Goal: Contribute content

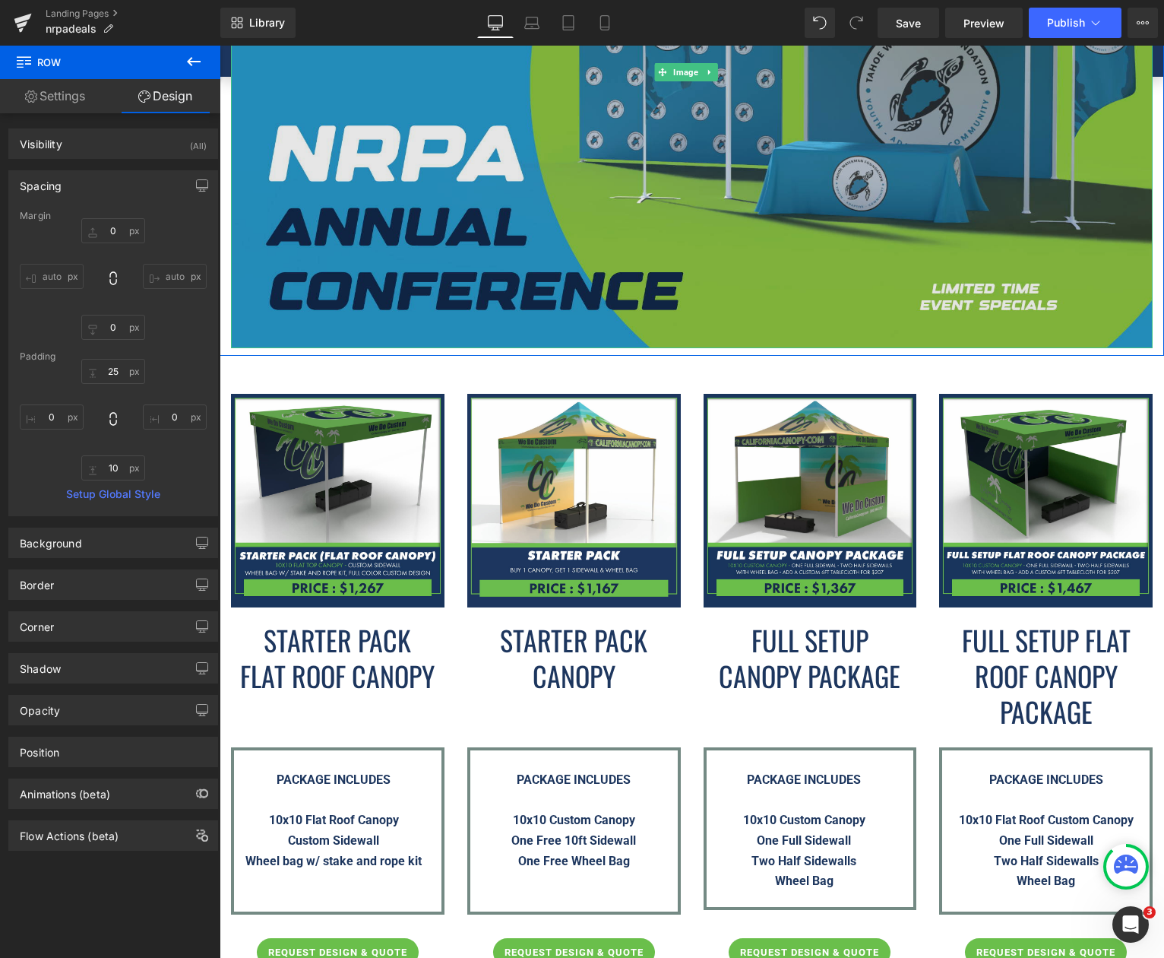
scroll to position [228, 0]
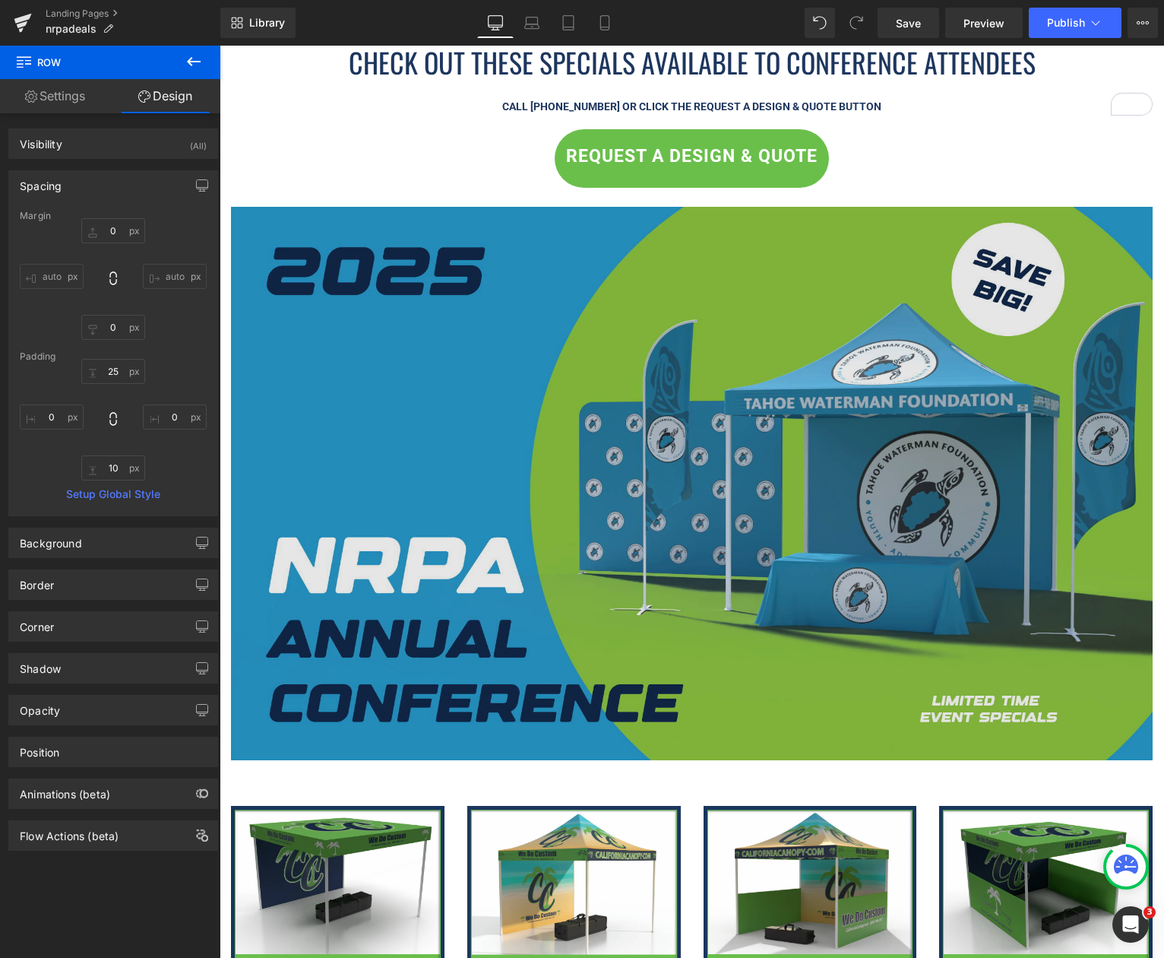
click at [587, 307] on img at bounding box center [692, 483] width 922 height 553
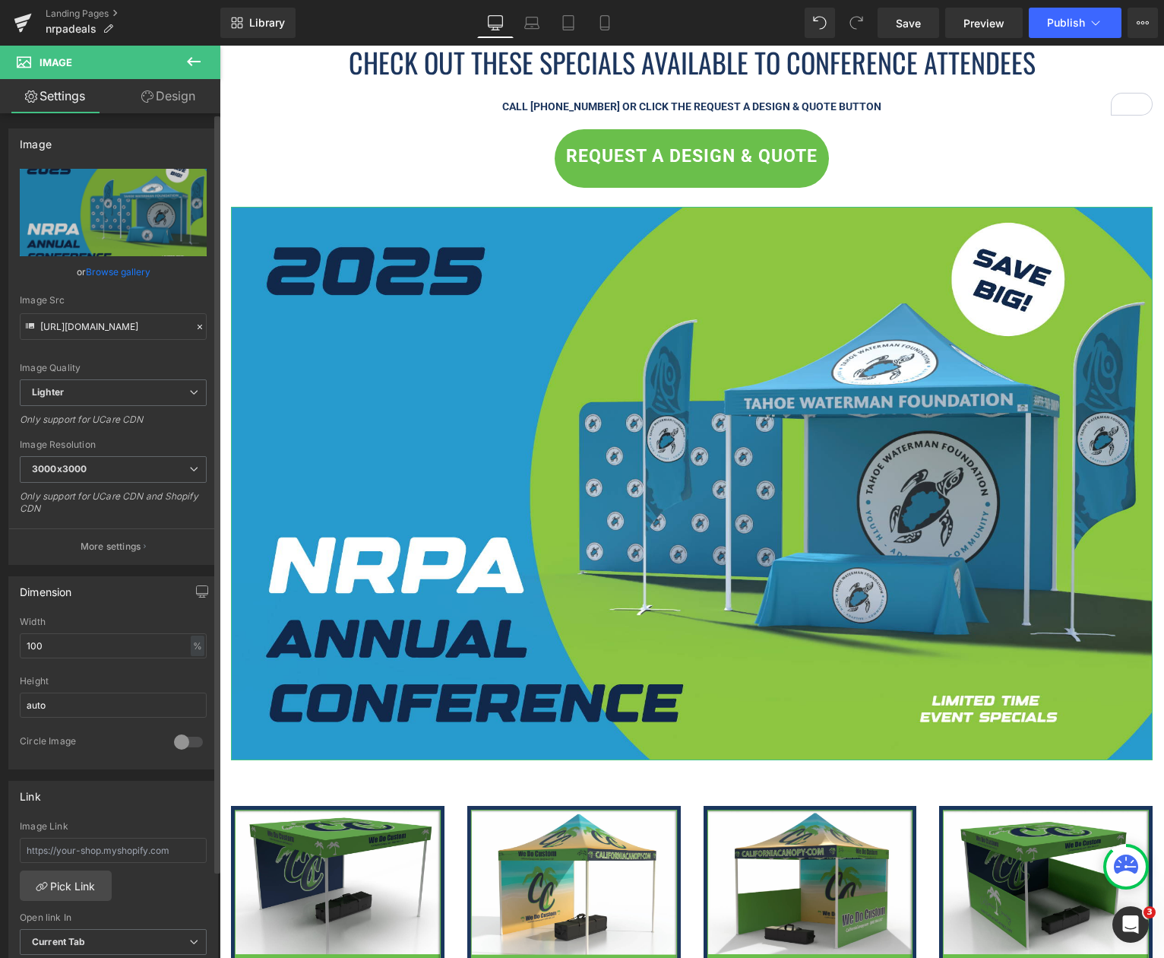
click at [123, 271] on link "Browse gallery" at bounding box center [118, 271] width 65 height 27
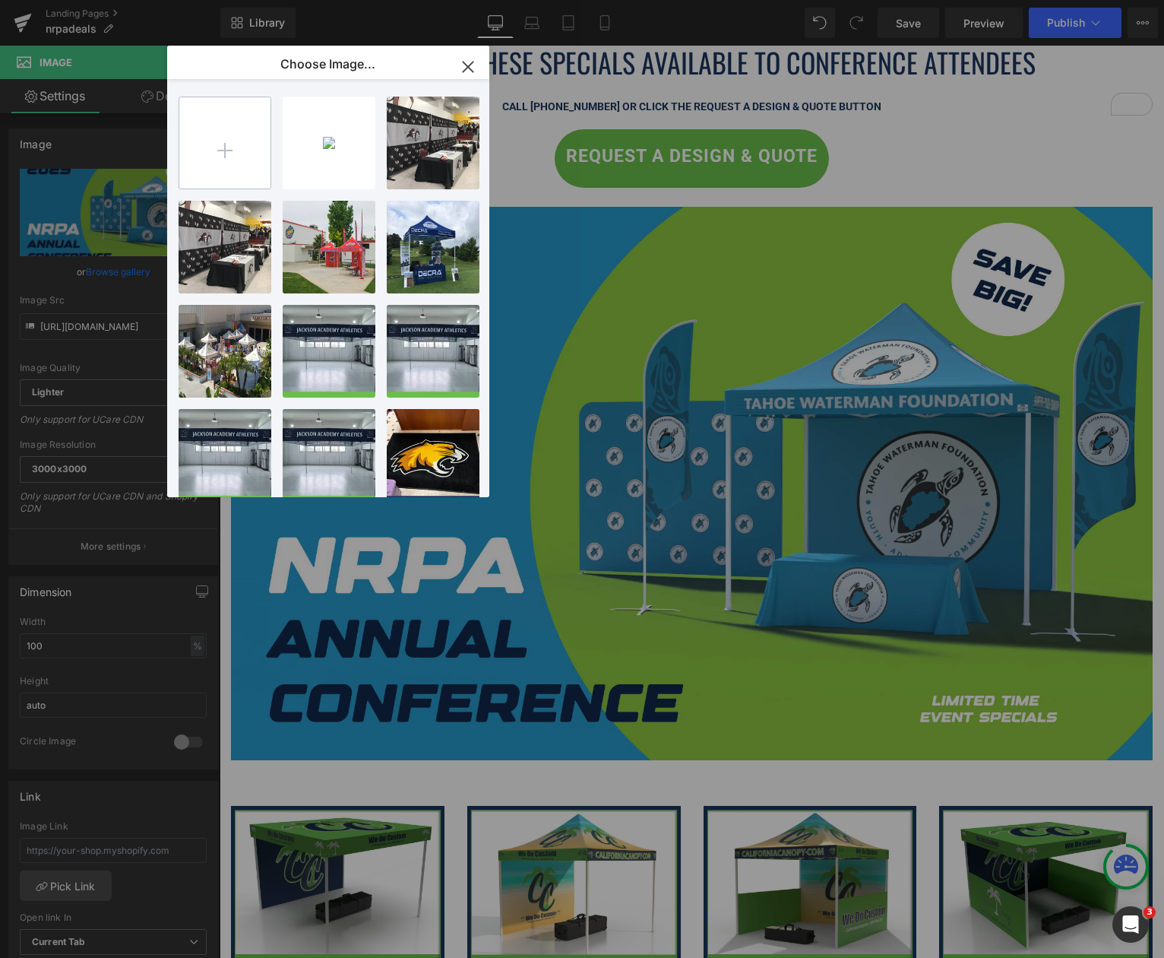
click at [201, 161] on input "file" at bounding box center [224, 142] width 91 height 91
type input "C:\fakepath\Screenshot [DATE] 233311.png"
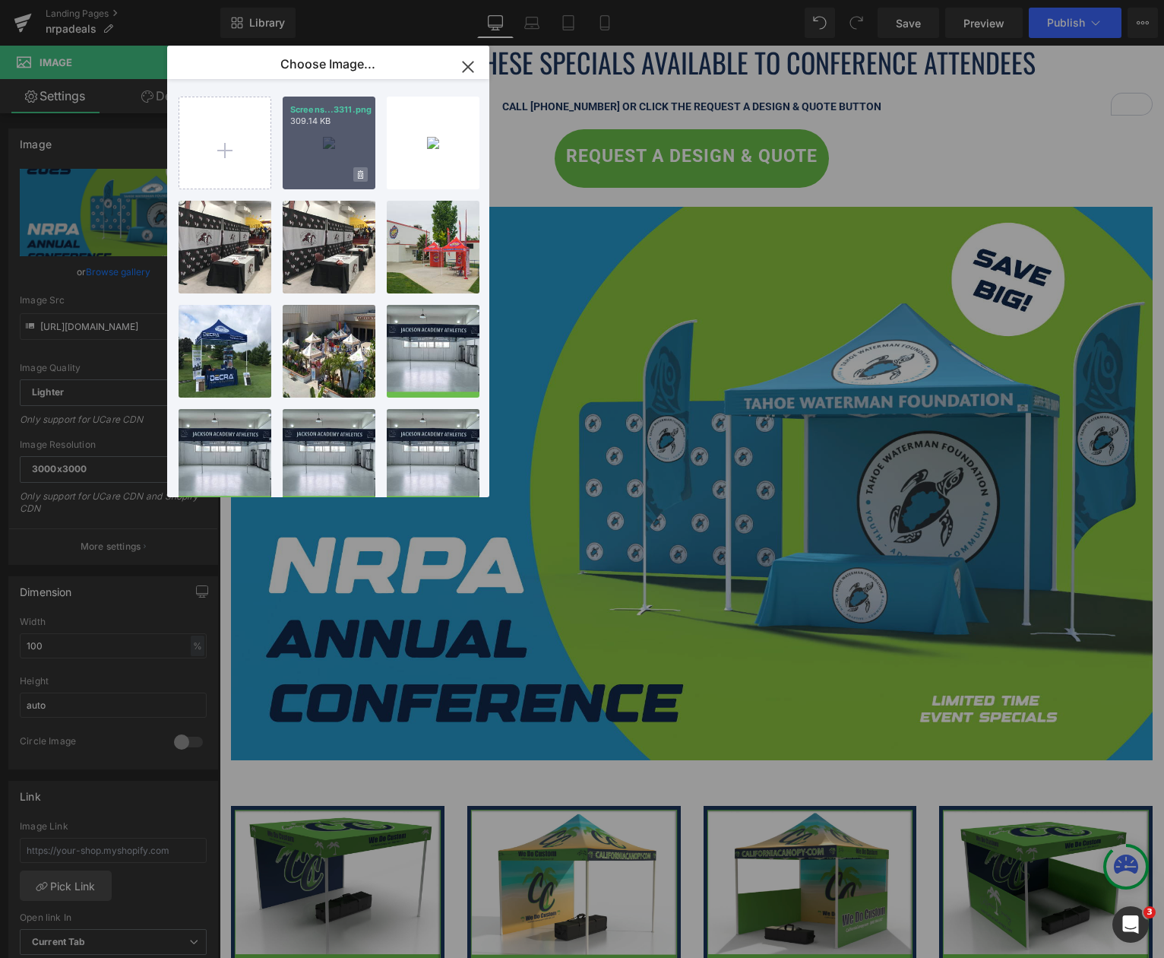
click at [363, 170] on icon at bounding box center [360, 175] width 5 height 10
click at [302, 174] on span "Yes" at bounding box center [309, 174] width 38 height 16
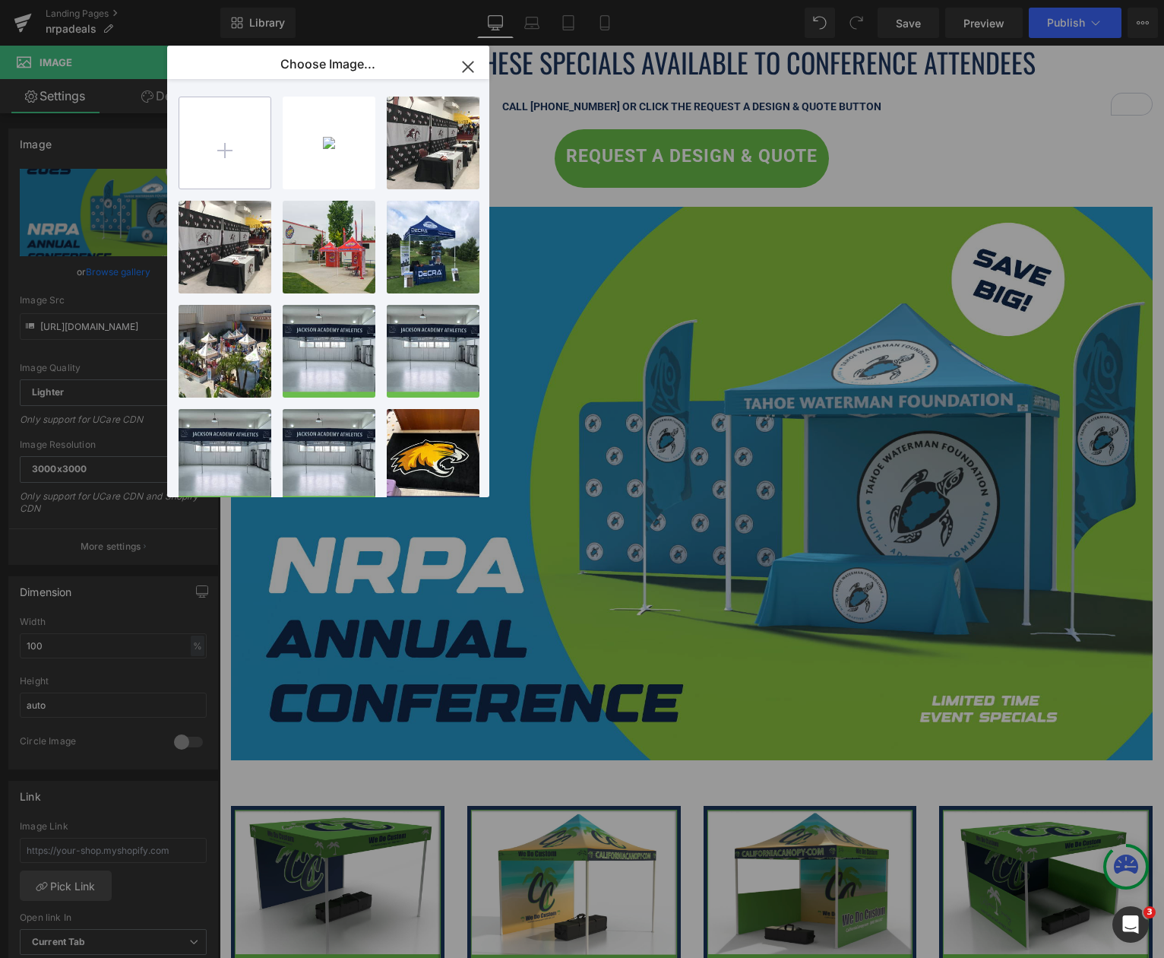
click at [233, 146] on input "file" at bounding box center [224, 142] width 91 height 91
type input "C:\fakepath\Banner-Image---NRPA-Conference-2025.jpg"
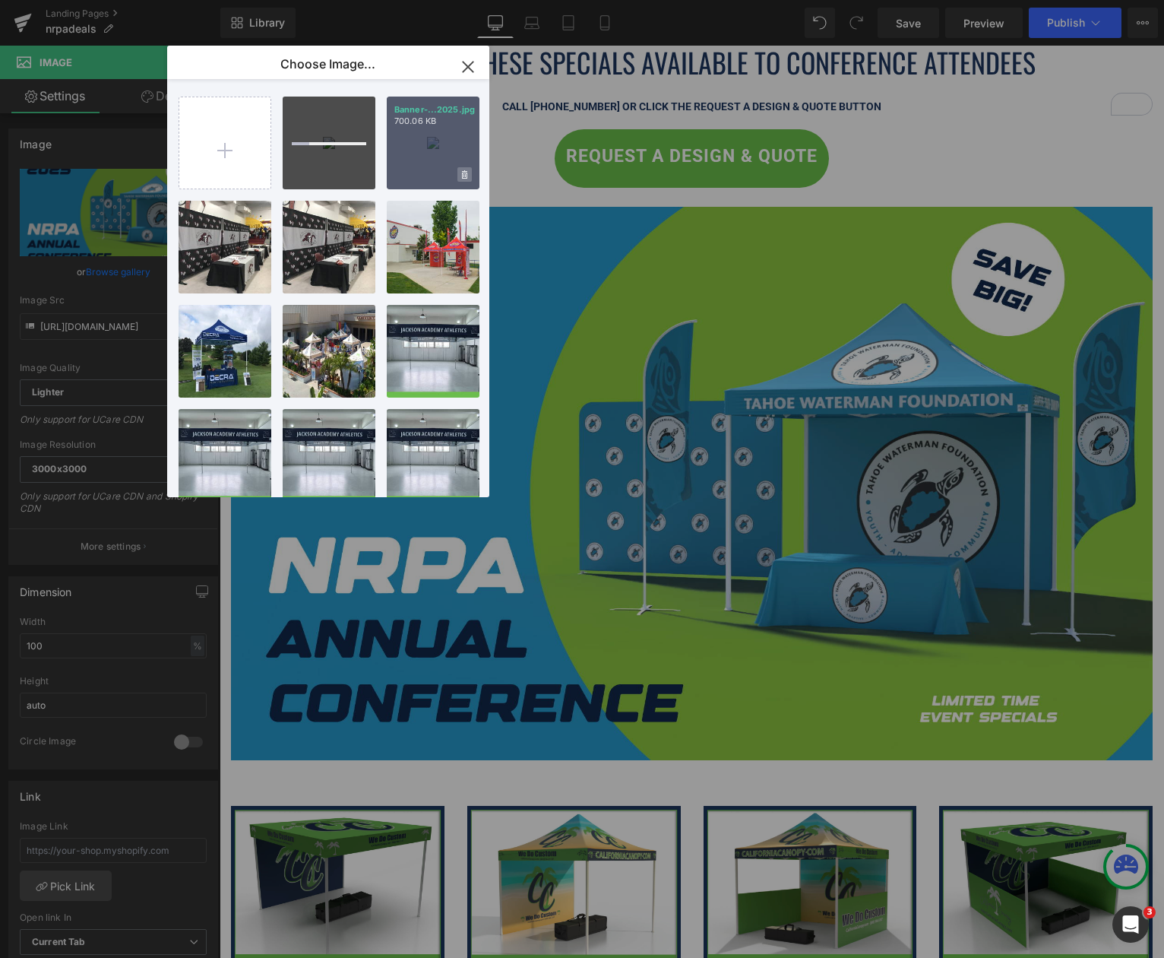
click at [467, 176] on icon at bounding box center [464, 174] width 5 height 8
click at [420, 176] on span "Yes" at bounding box center [413, 174] width 38 height 16
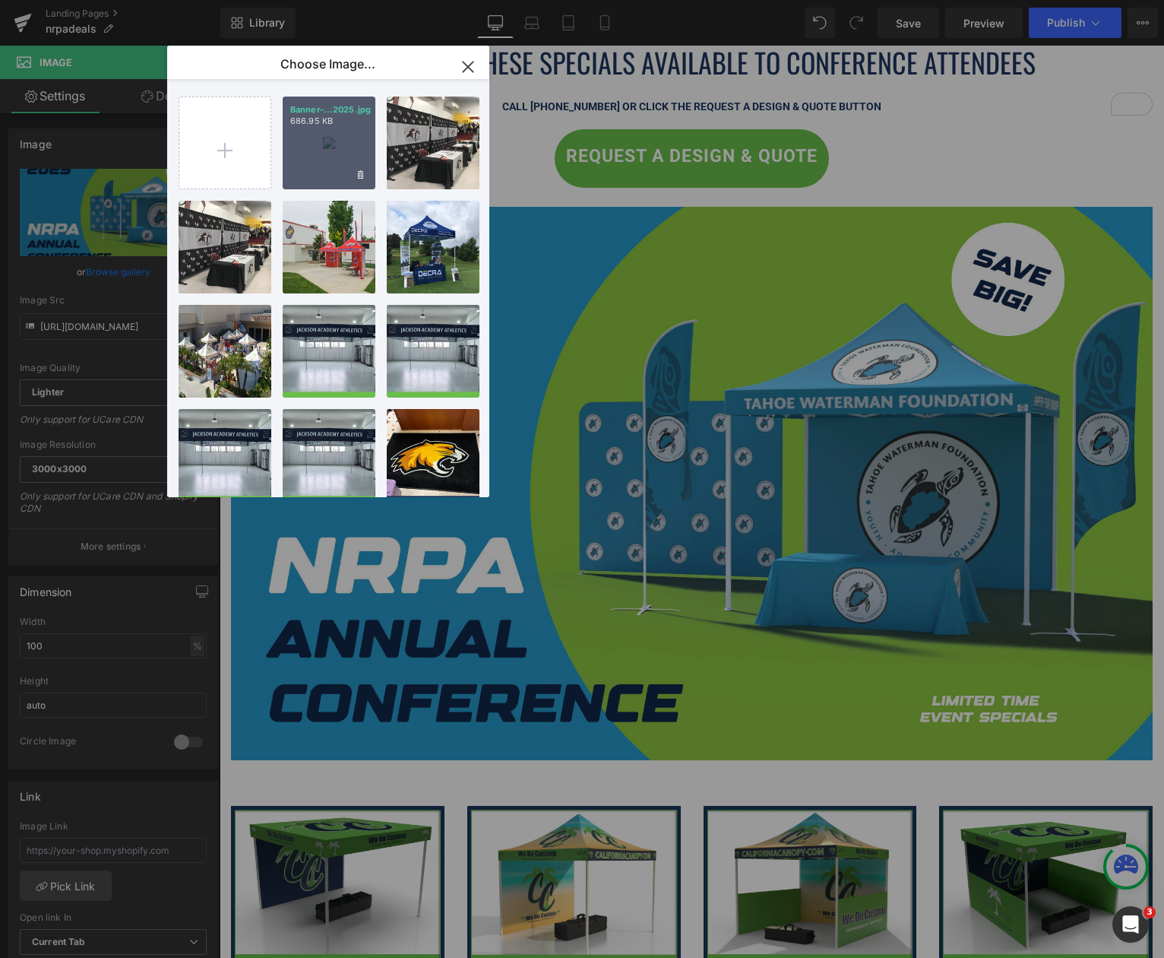
click at [321, 141] on div "Banner-...2025.jpg 686.95 KB" at bounding box center [329, 143] width 93 height 93
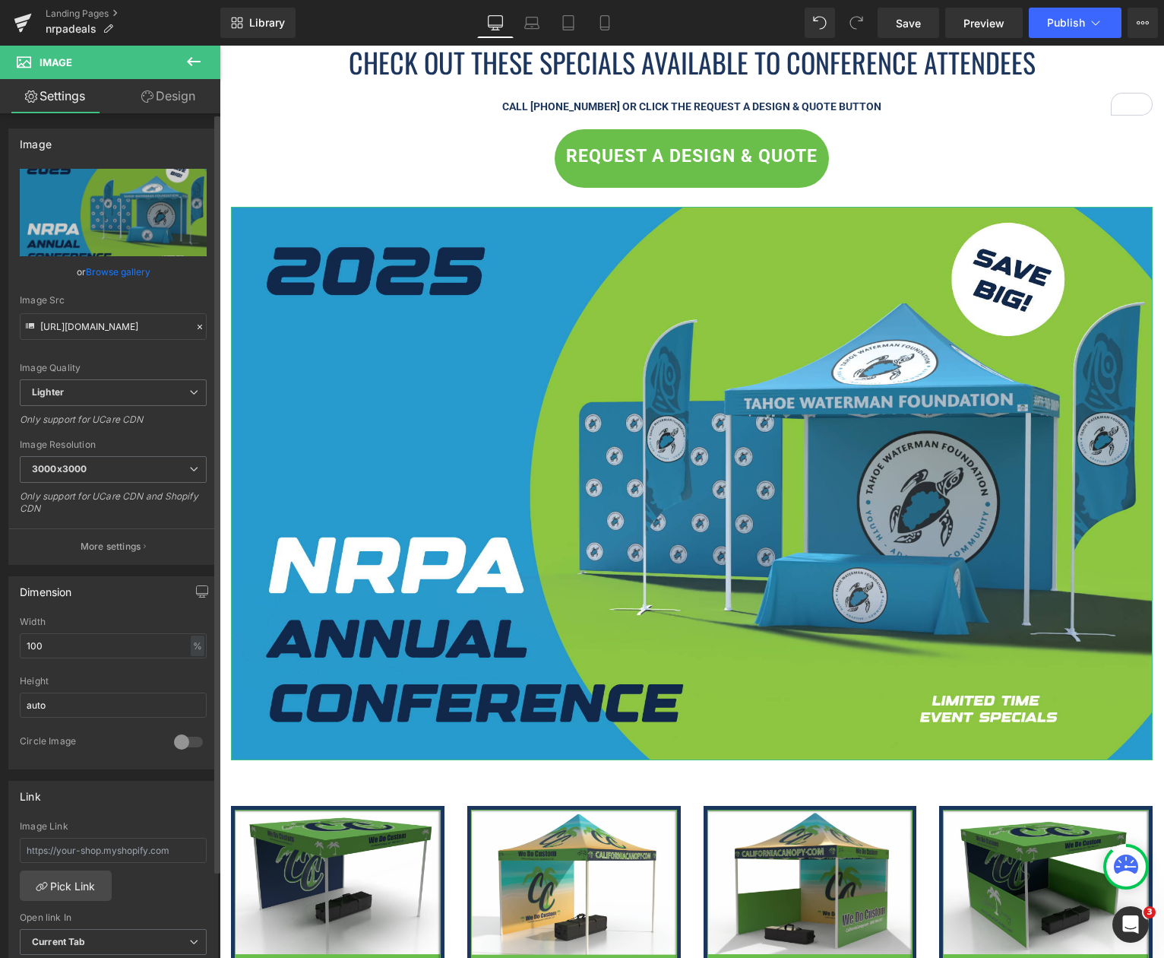
click at [117, 274] on link "Browse gallery" at bounding box center [118, 271] width 65 height 27
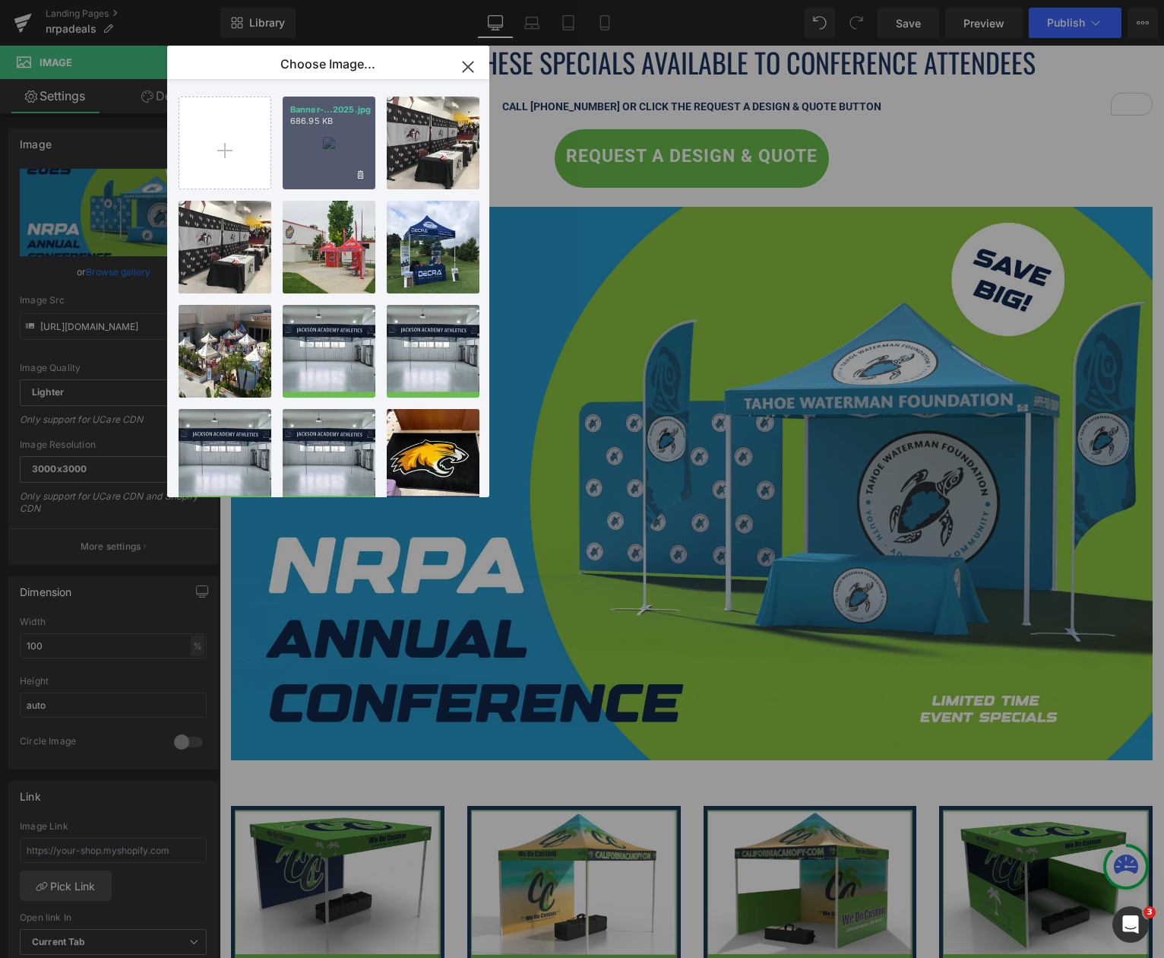
click at [334, 151] on div "Banner-...2025.jpg 686.95 KB" at bounding box center [329, 143] width 93 height 93
type input "[URL][DOMAIN_NAME]"
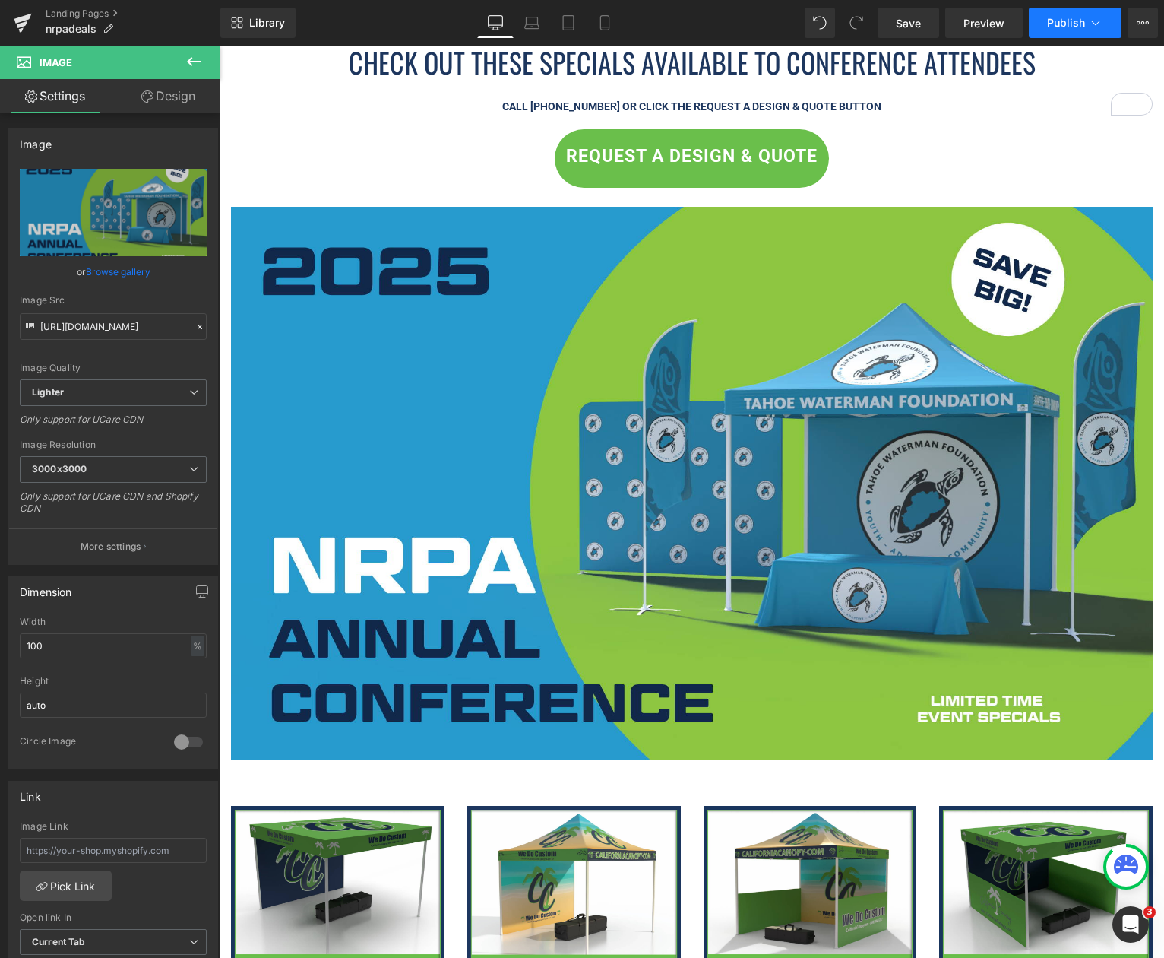
click at [1063, 27] on span "Publish" at bounding box center [1066, 23] width 38 height 12
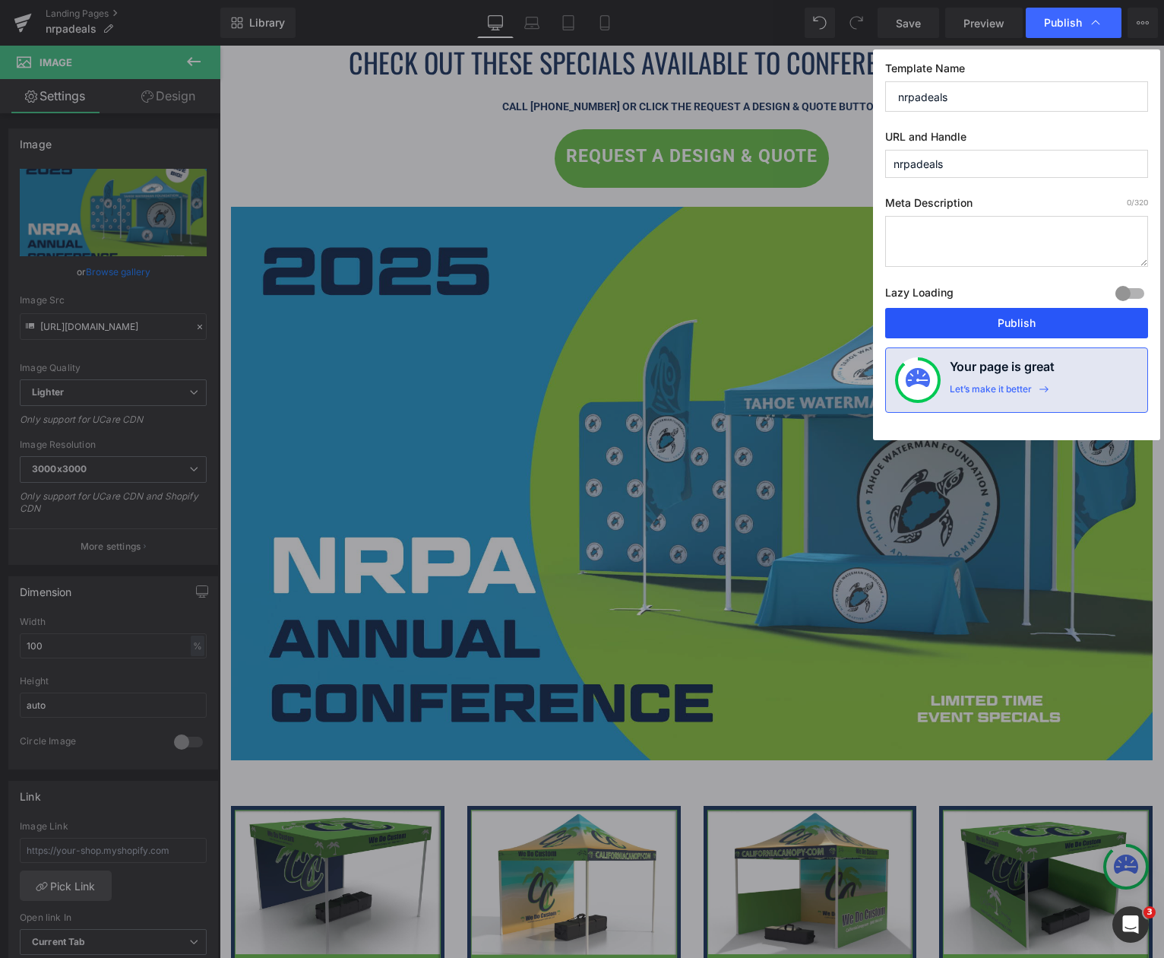
click at [990, 318] on button "Publish" at bounding box center [1016, 323] width 263 height 30
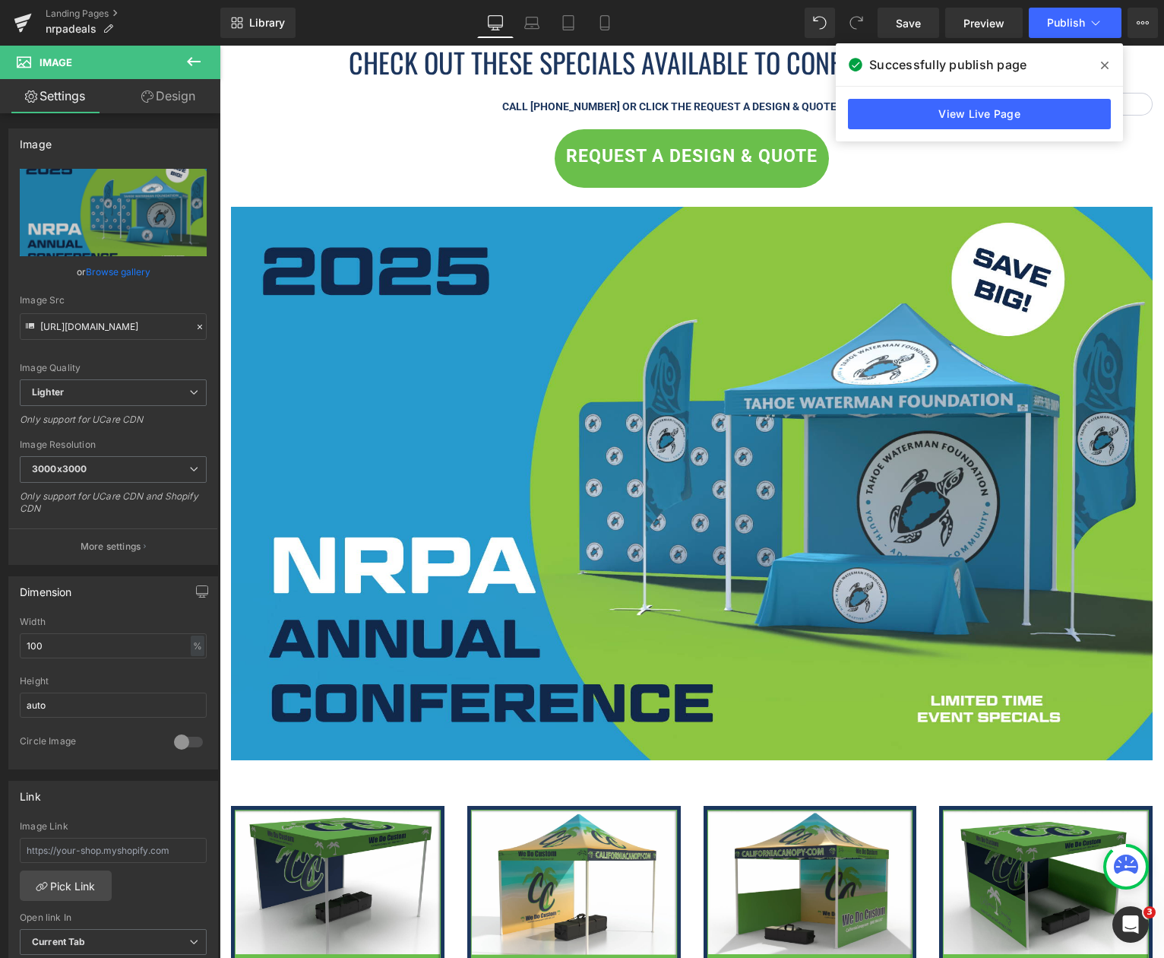
click at [1111, 66] on span at bounding box center [1105, 65] width 24 height 24
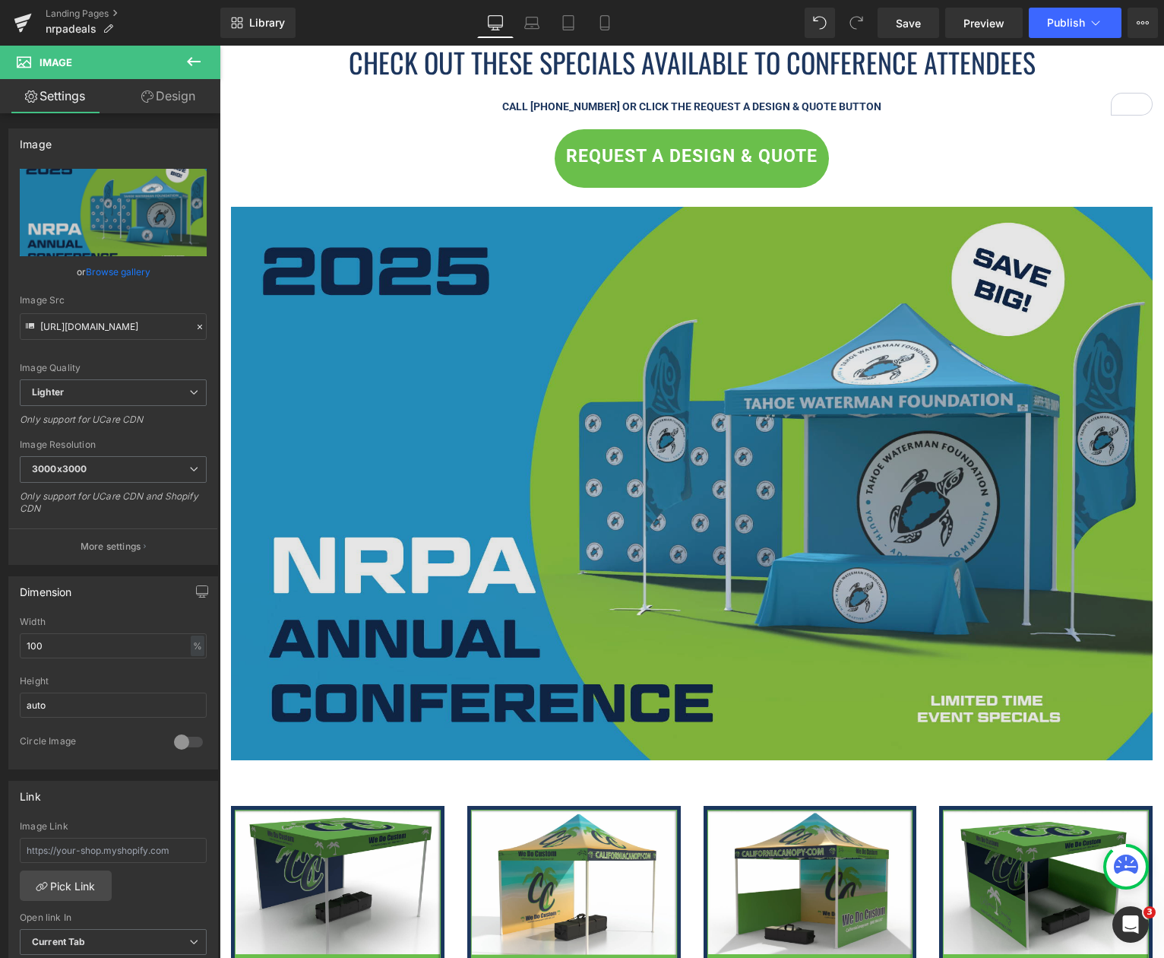
click at [648, 390] on img at bounding box center [692, 483] width 922 height 553
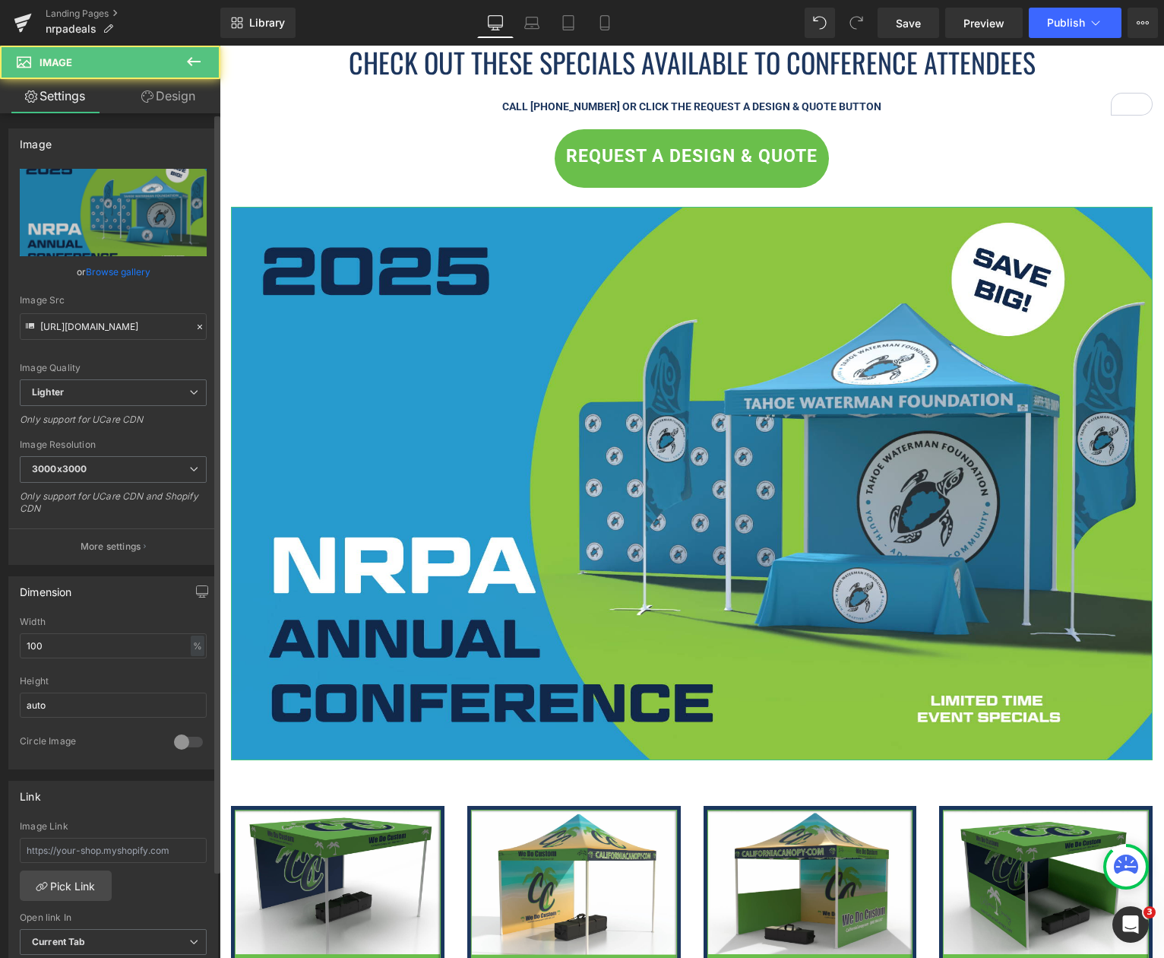
click at [125, 270] on link "Browse gallery" at bounding box center [118, 271] width 65 height 27
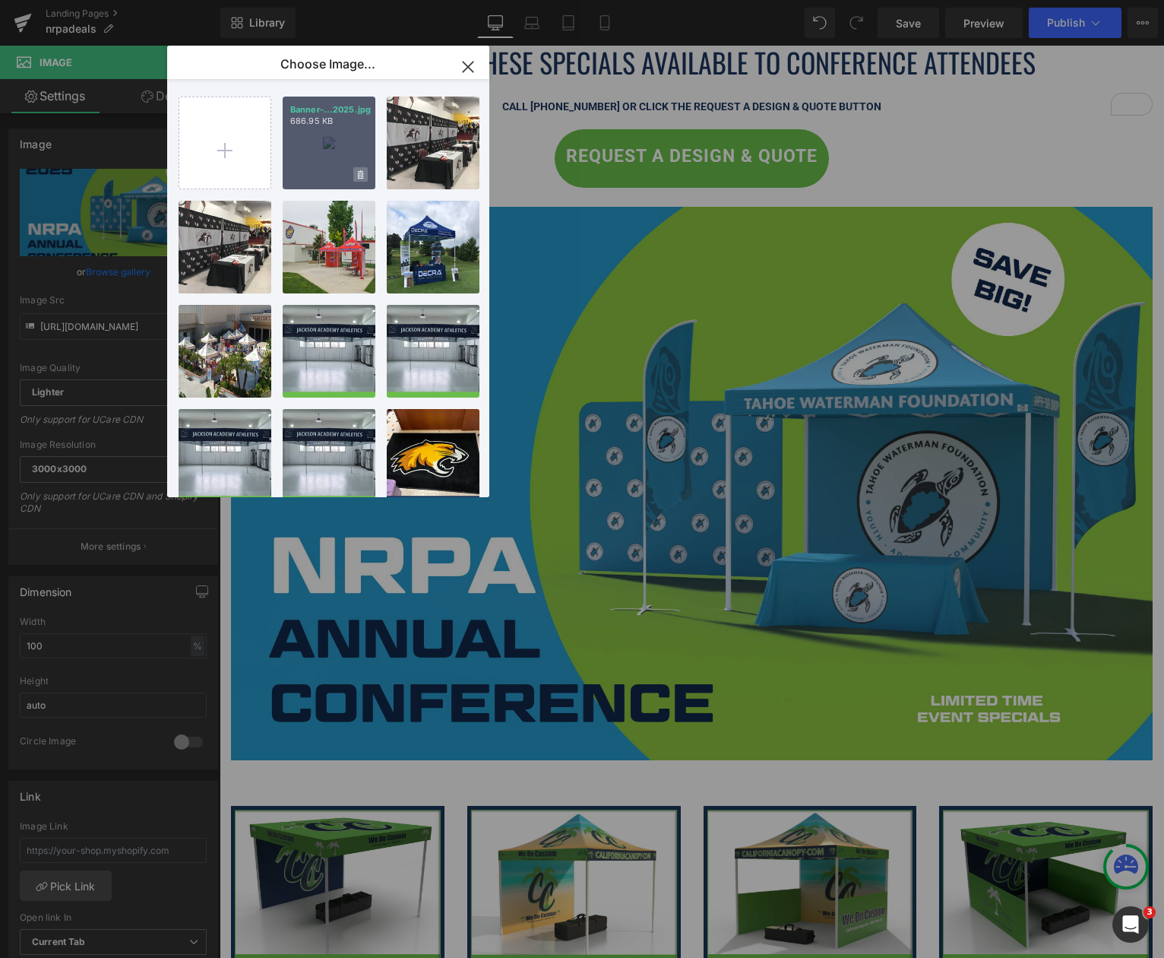
click at [359, 171] on icon at bounding box center [360, 174] width 5 height 8
click at [312, 170] on span "Yes" at bounding box center [309, 174] width 38 height 16
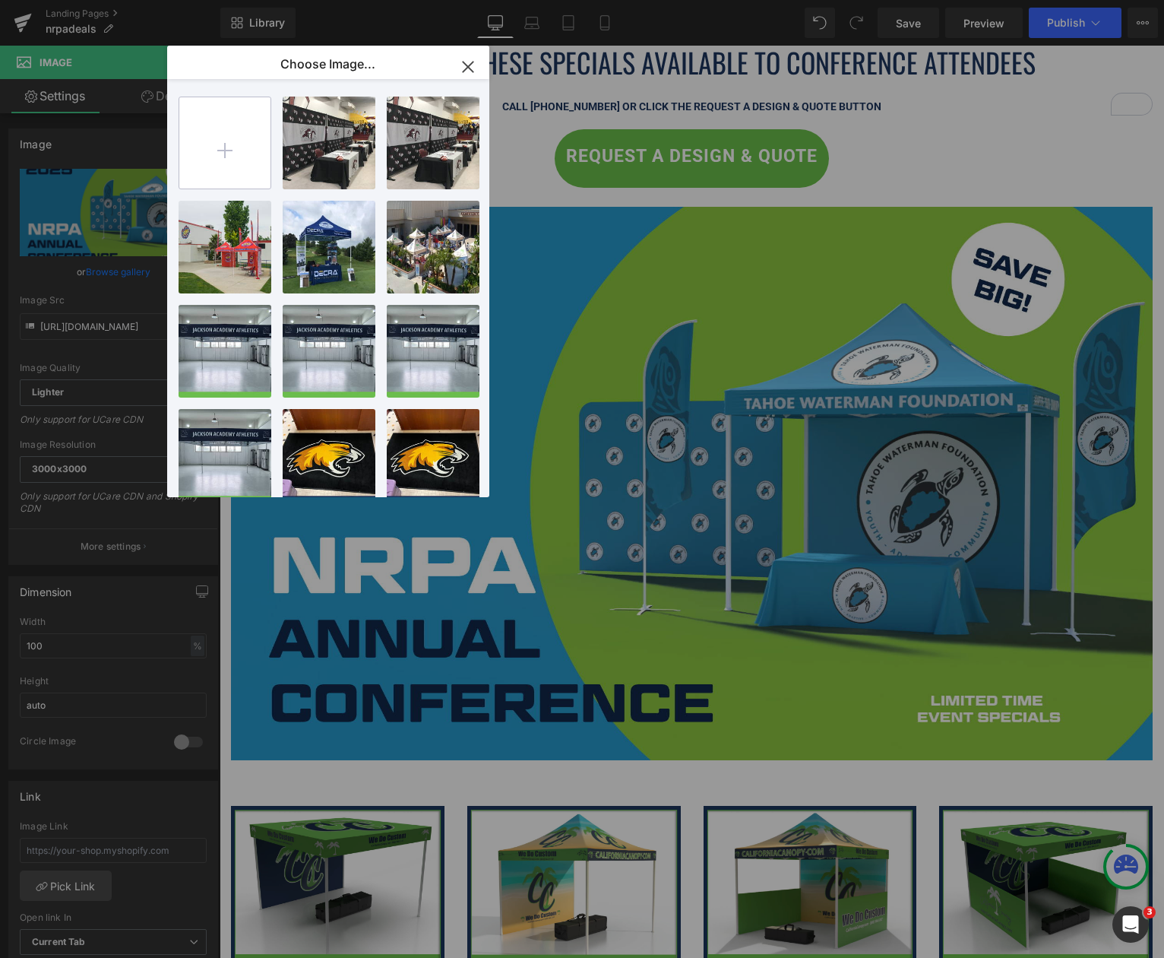
click at [231, 135] on input "file" at bounding box center [224, 142] width 91 height 91
type input "C:\fakepath\Banner-Image---NRPA-Conference-2025.jpg"
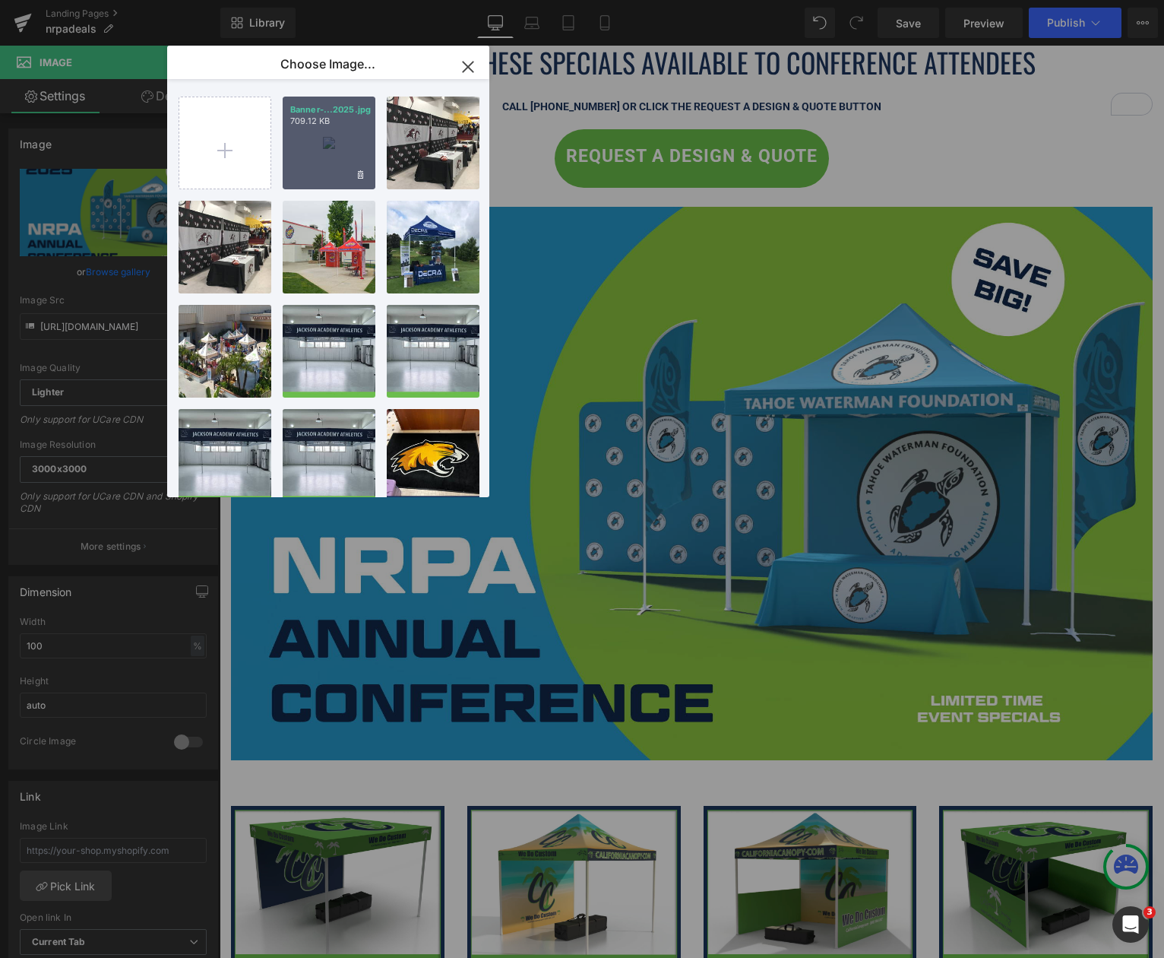
click at [332, 134] on div "Banner-...2025.jpg 709.12 KB" at bounding box center [329, 143] width 93 height 93
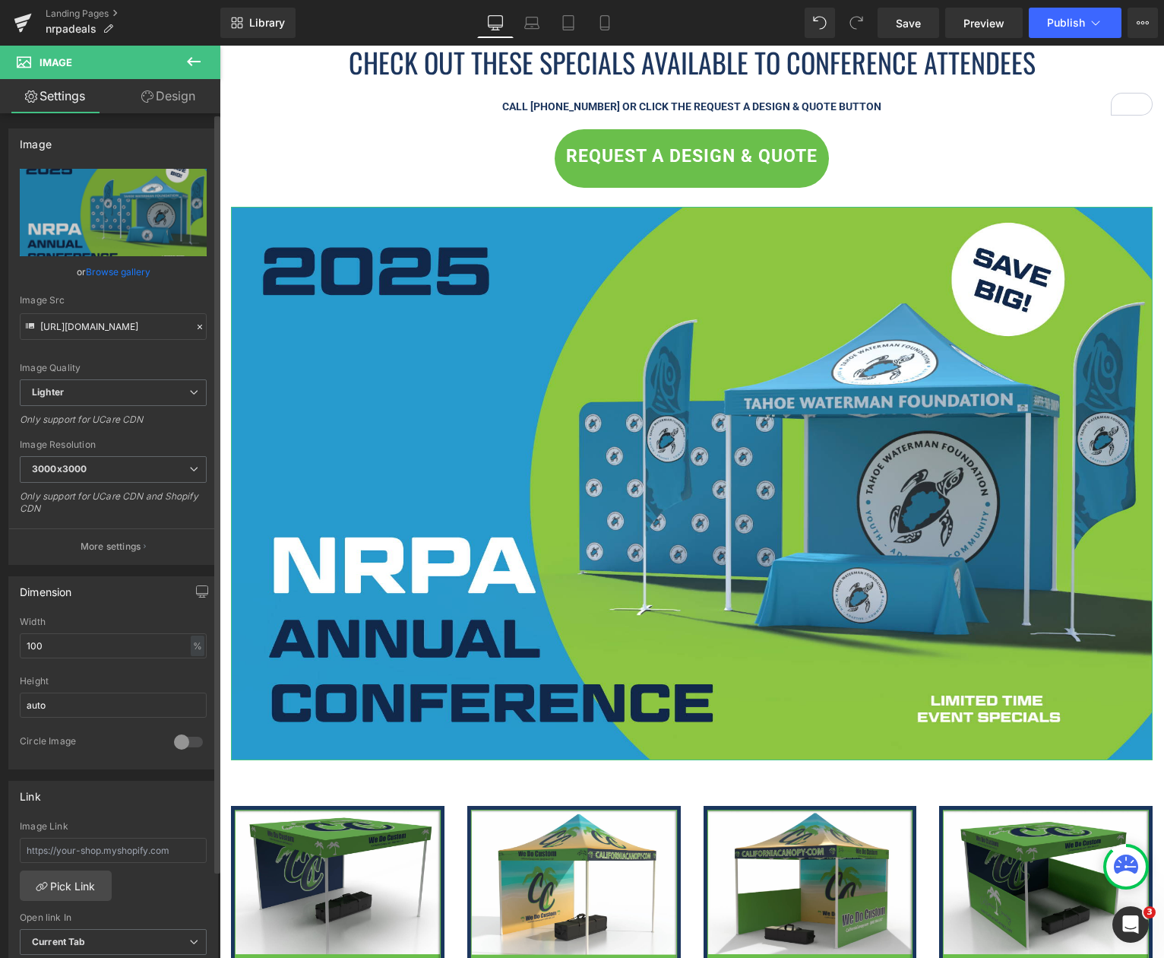
click at [102, 275] on link "Browse gallery" at bounding box center [118, 271] width 65 height 27
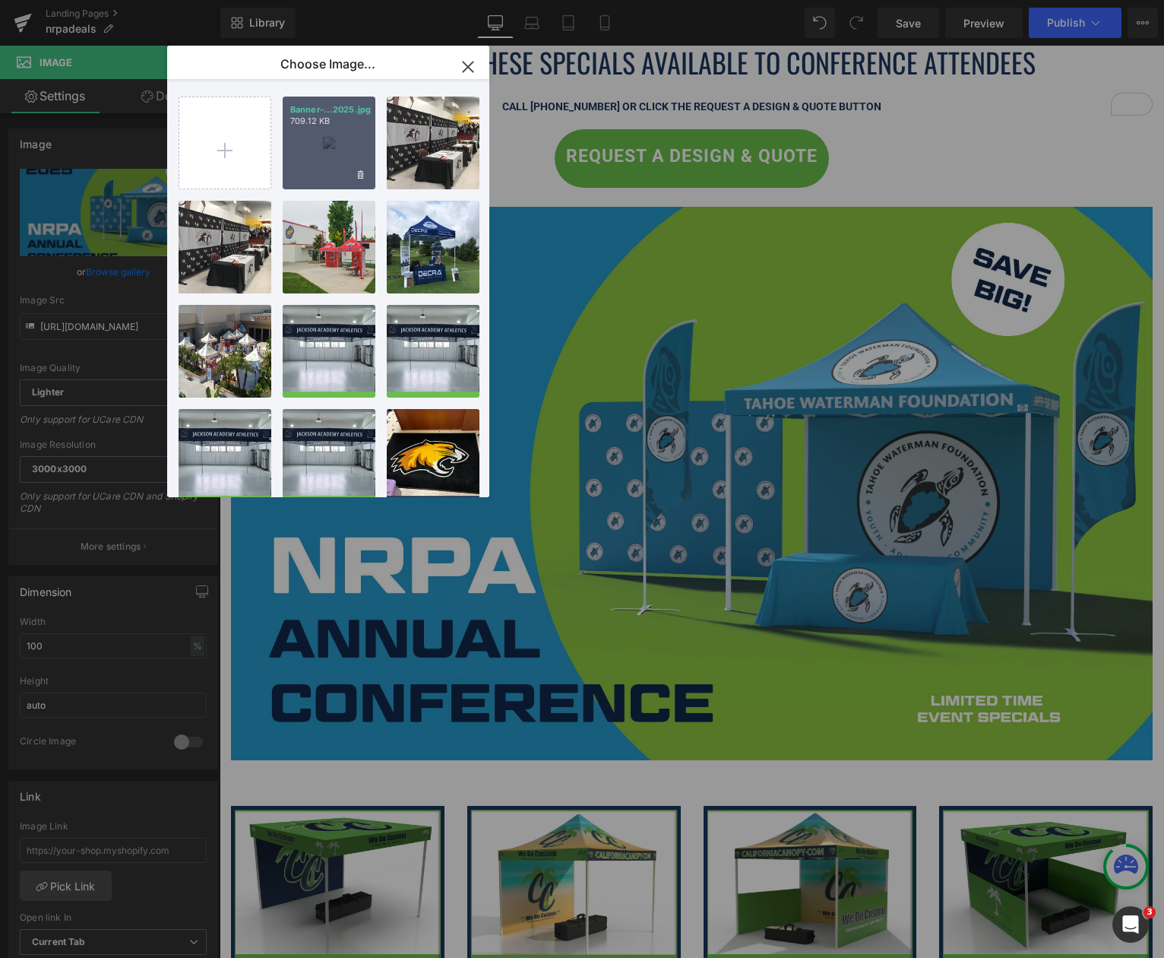
click at [313, 168] on div "Banner-...2025.jpg 709.12 KB" at bounding box center [329, 143] width 93 height 93
type input "[URL][DOMAIN_NAME]"
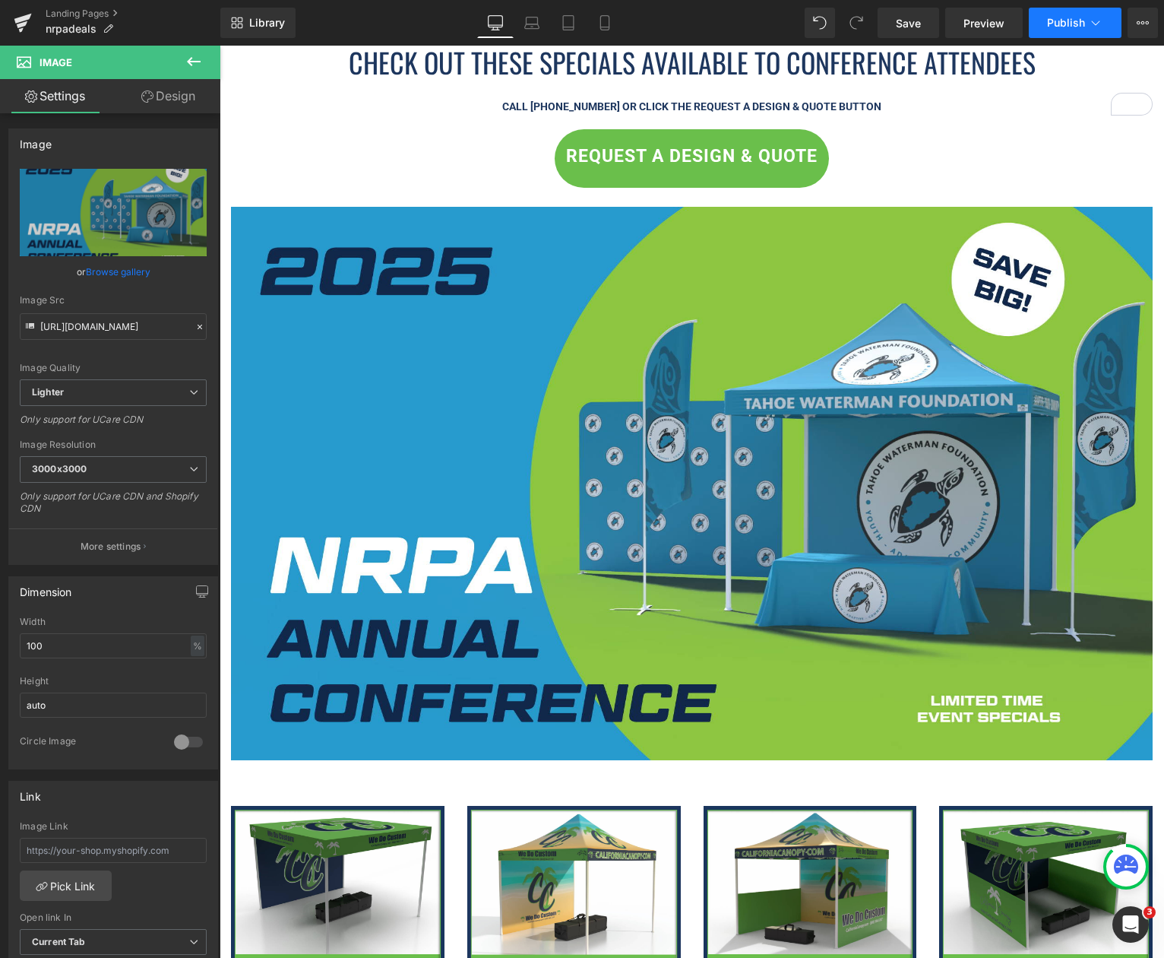
click at [1048, 24] on span "Publish" at bounding box center [1066, 23] width 38 height 12
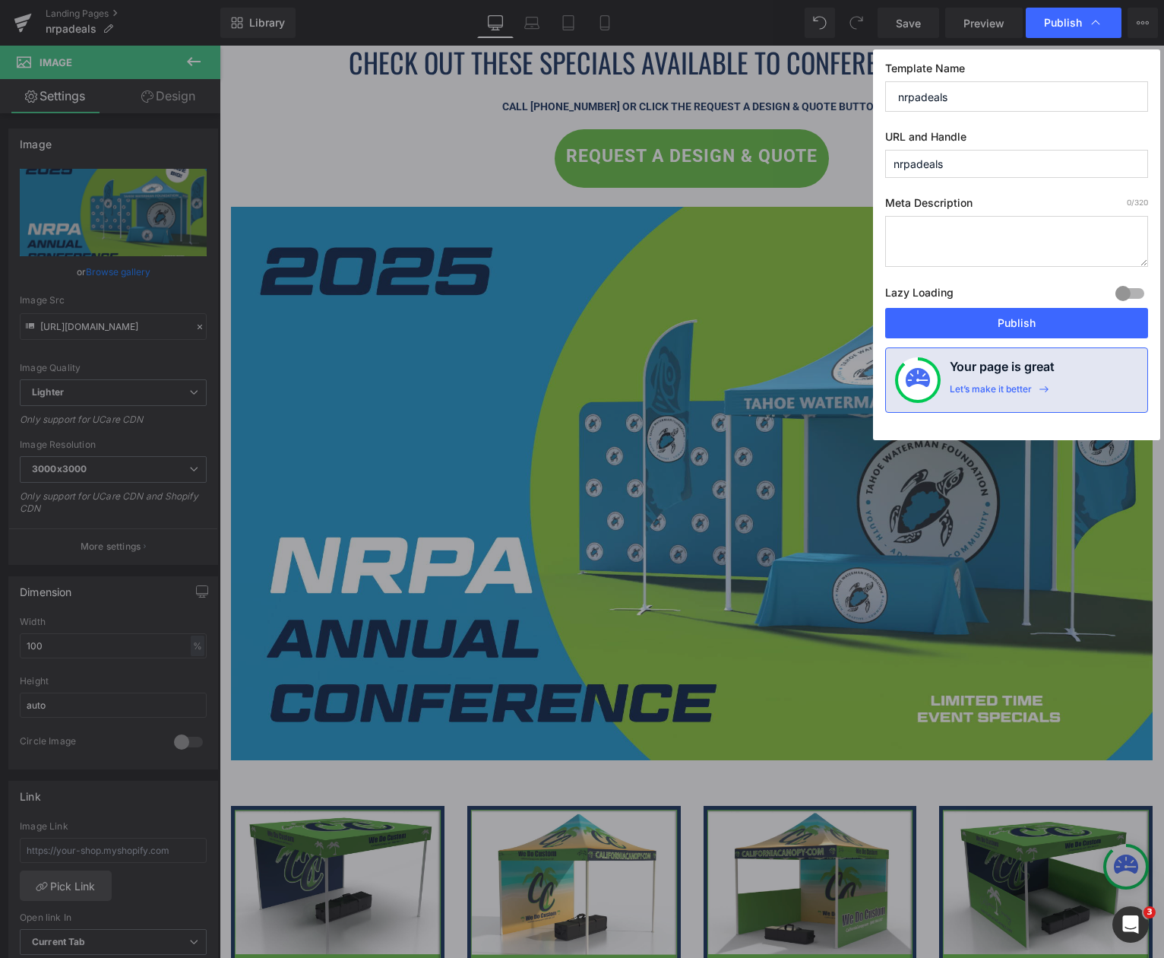
click at [1047, 340] on div "Template Name nrpadeals URL and Handle nrpadeals Meta Description 0 /320 Lazy L…" at bounding box center [1016, 244] width 287 height 391
click at [1045, 334] on button "Publish" at bounding box center [1016, 323] width 263 height 30
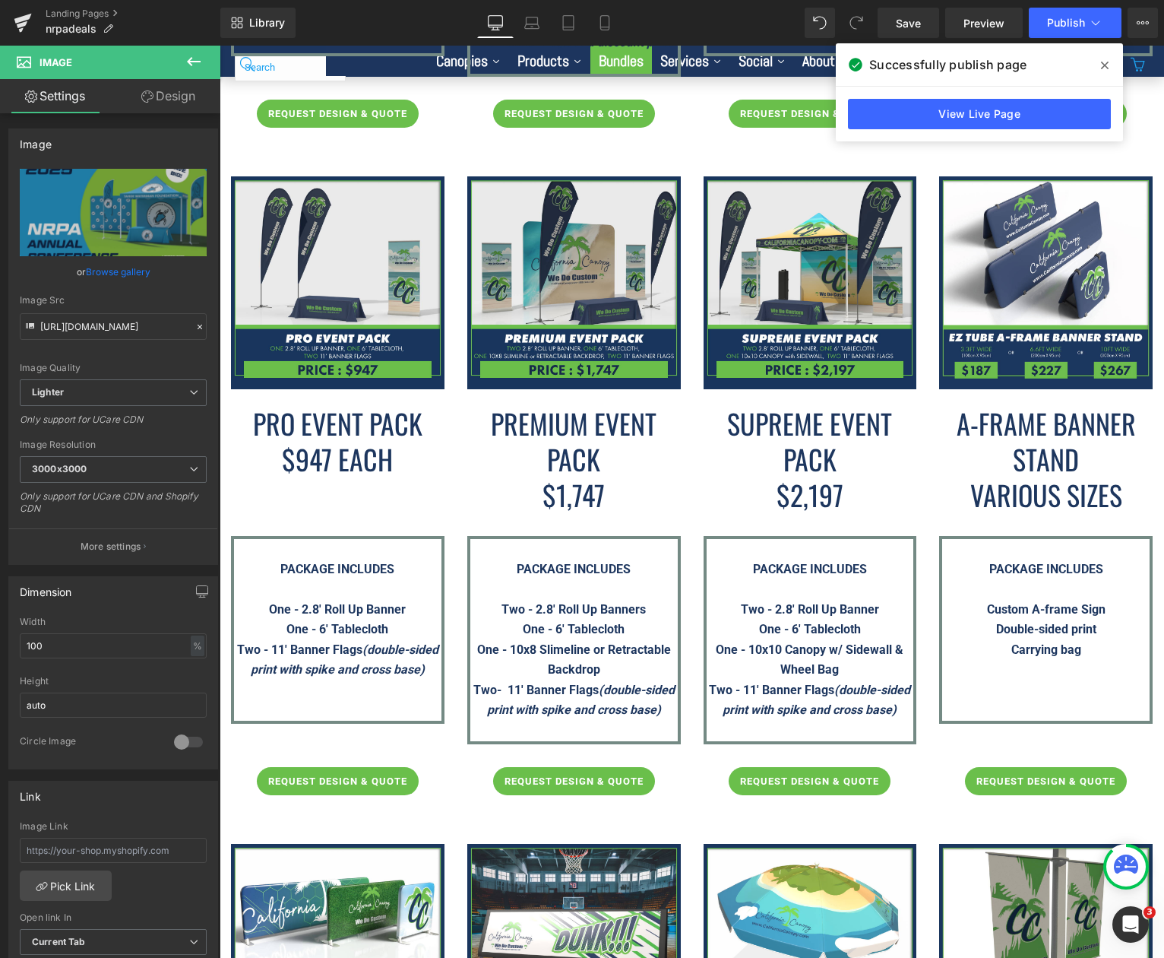
scroll to position [2812, 0]
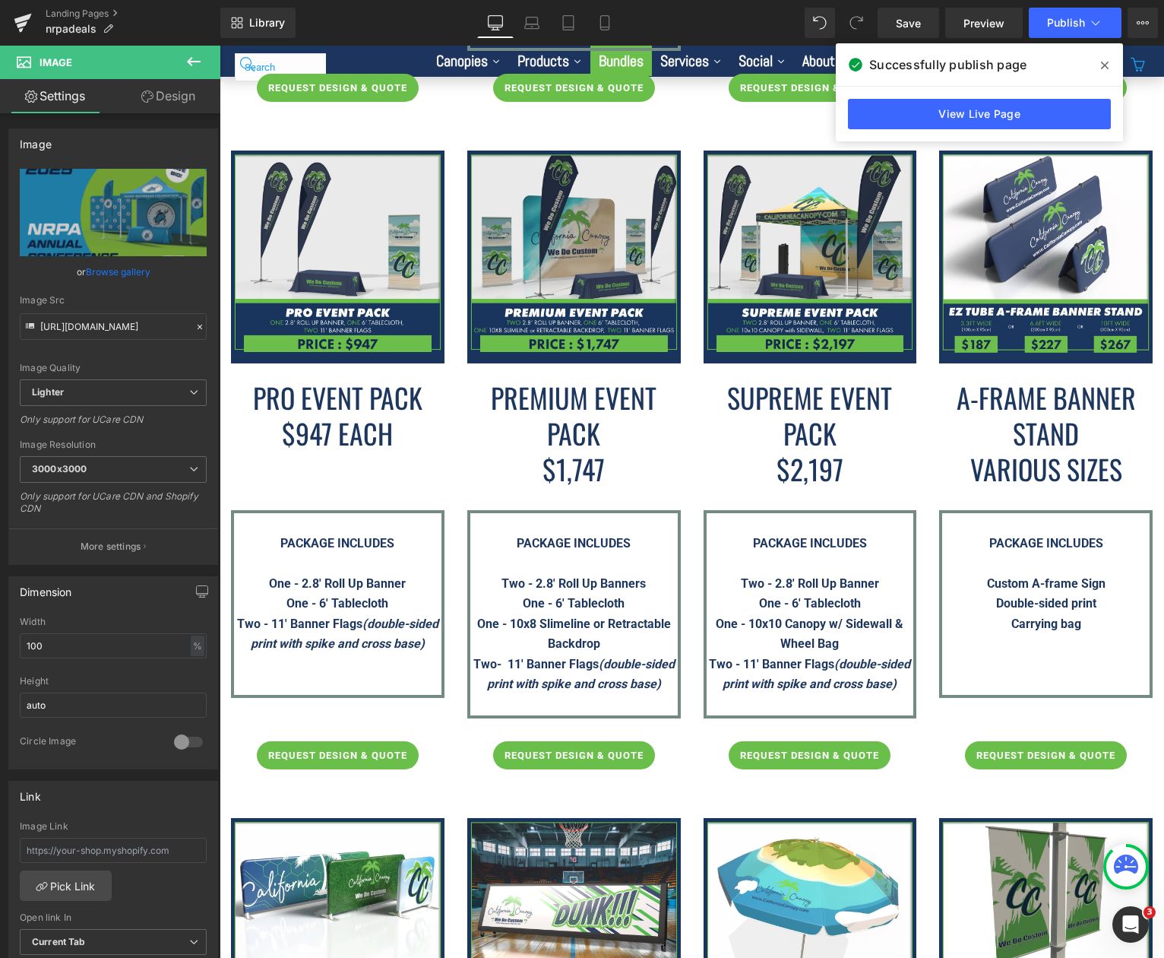
click at [1104, 64] on icon at bounding box center [1105, 66] width 8 height 8
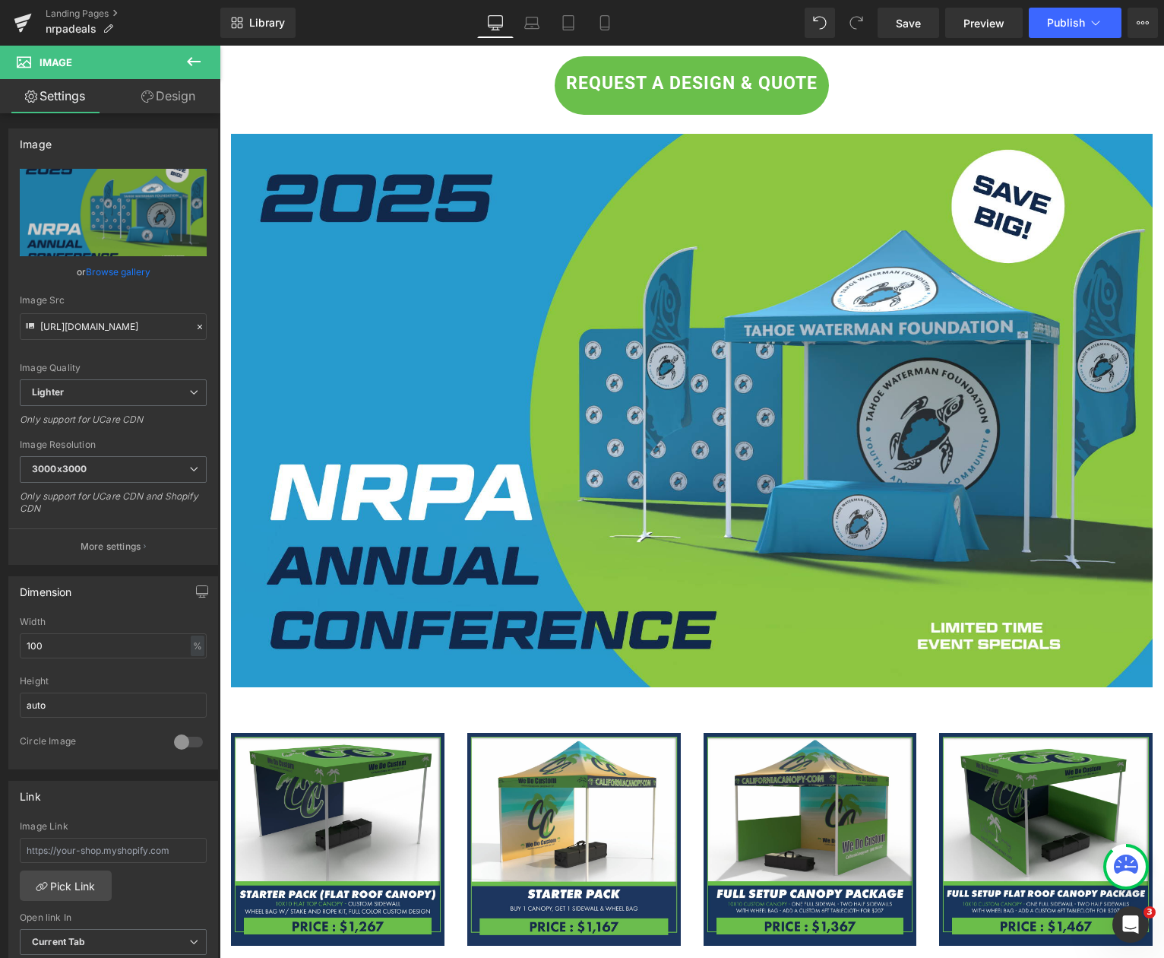
scroll to position [380, 0]
